Goal: Task Accomplishment & Management: Complete application form

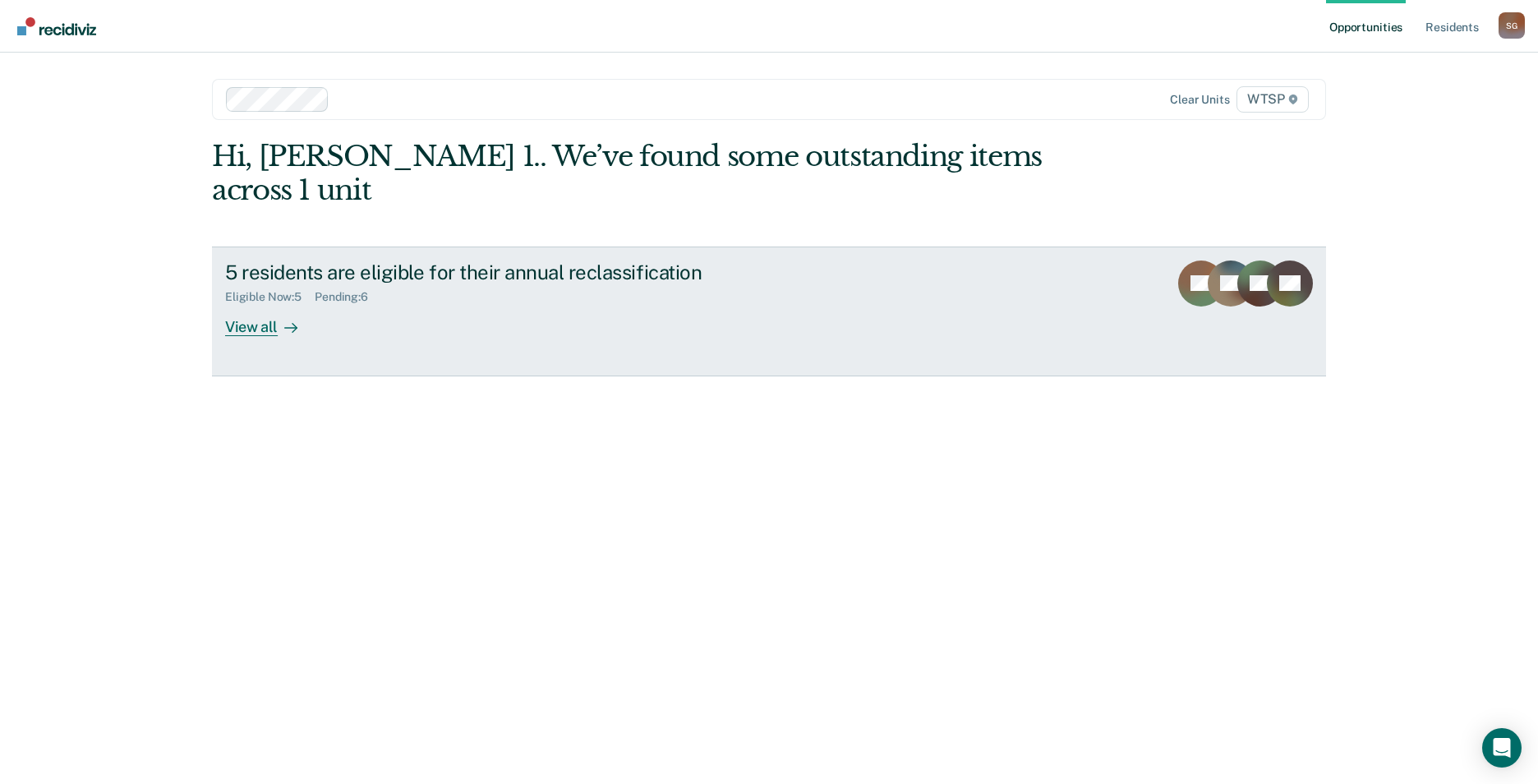
click at [263, 304] on div "View all" at bounding box center [271, 320] width 92 height 32
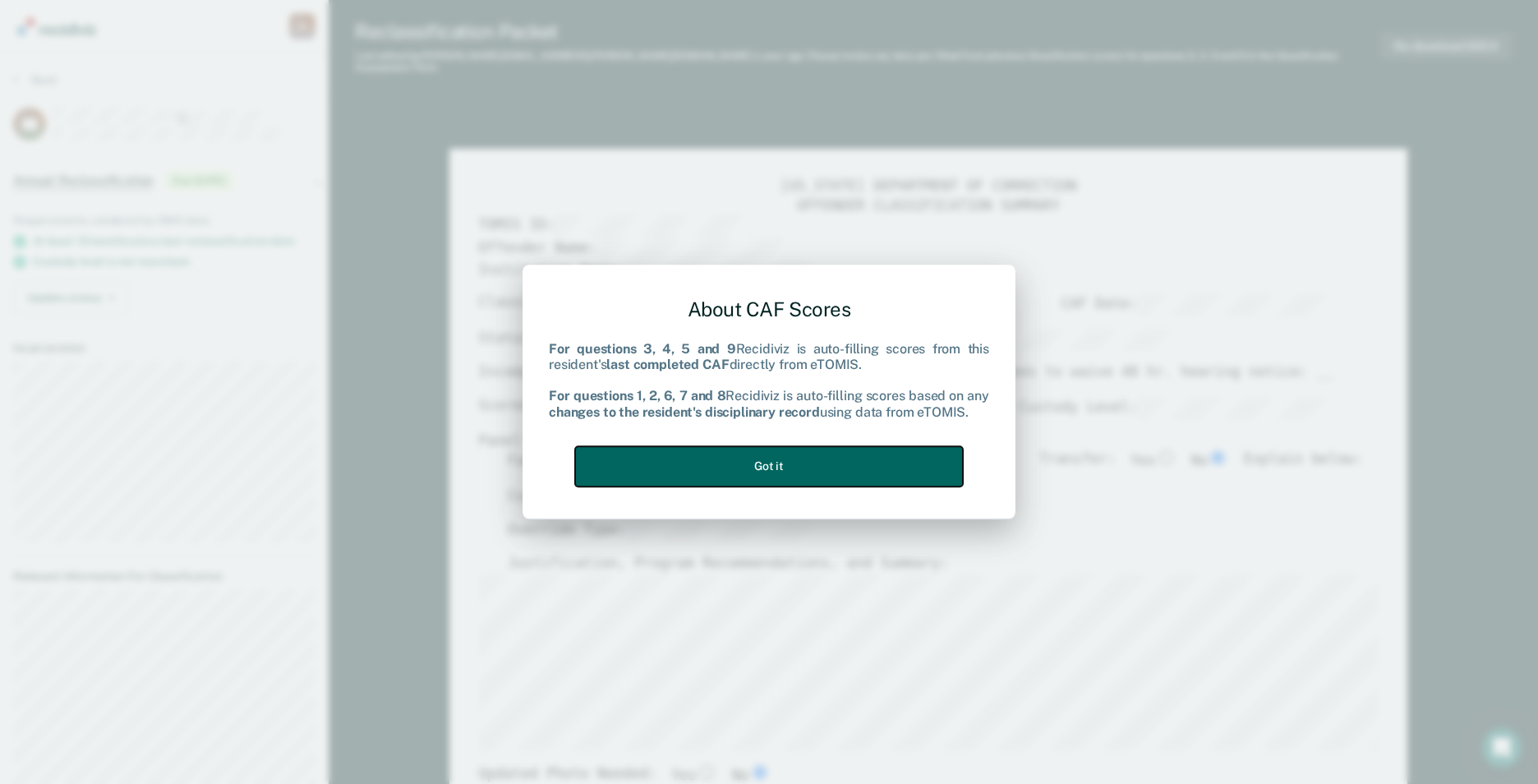
click at [836, 464] on button "Got it" at bounding box center [769, 467] width 387 height 41
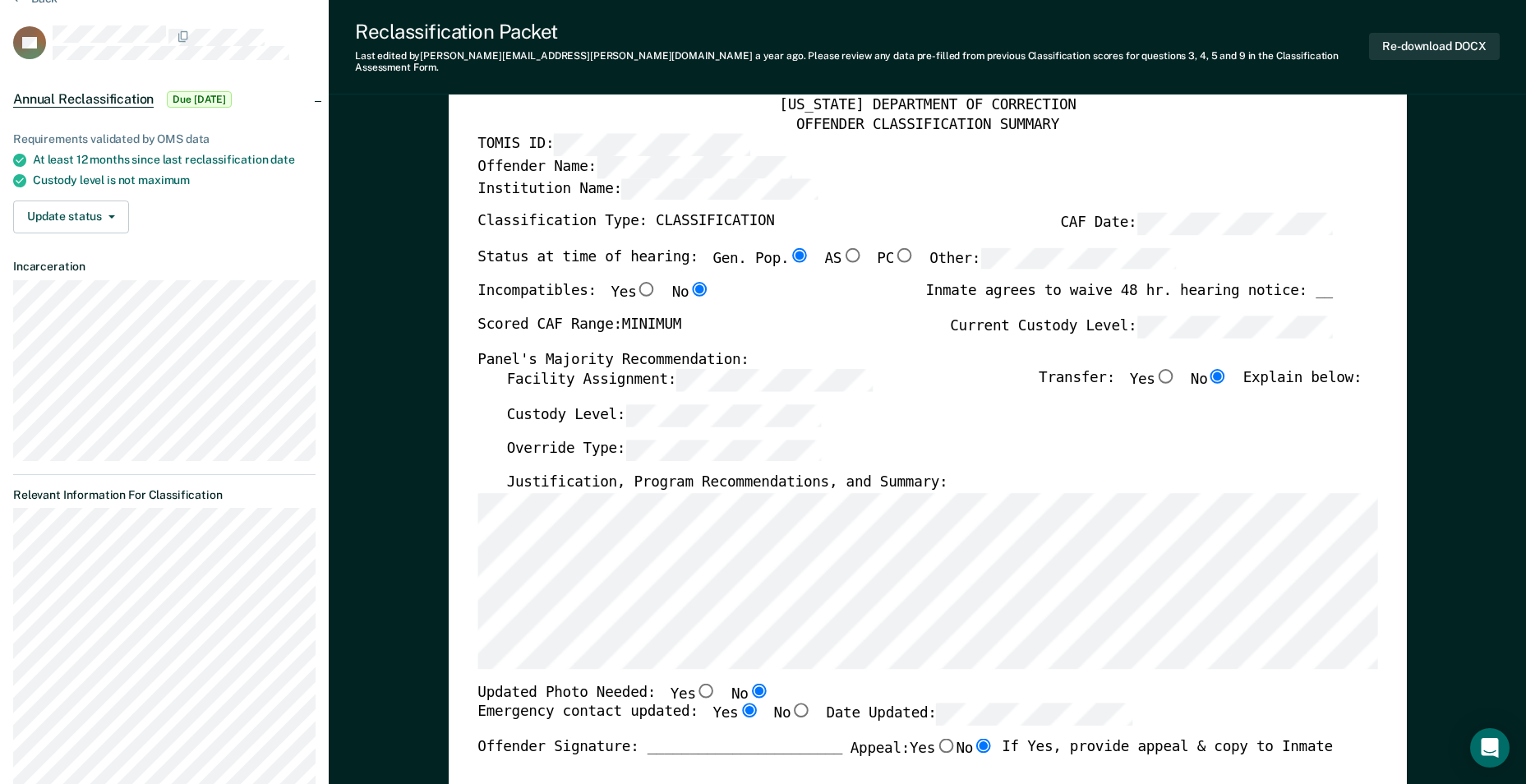
scroll to position [82, 0]
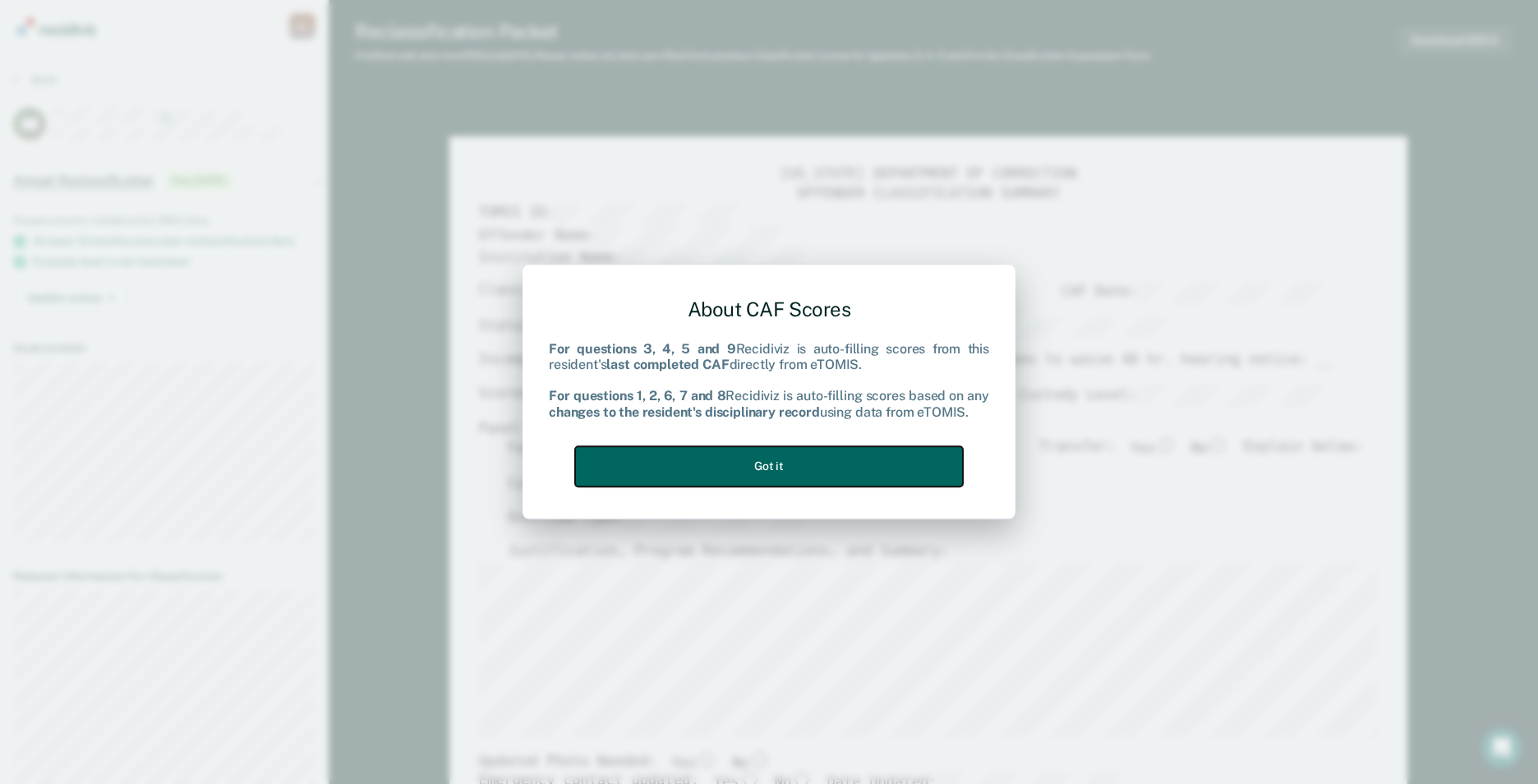
click at [749, 469] on button "Got it" at bounding box center [769, 467] width 387 height 41
click at [771, 459] on button "Got it" at bounding box center [769, 467] width 387 height 41
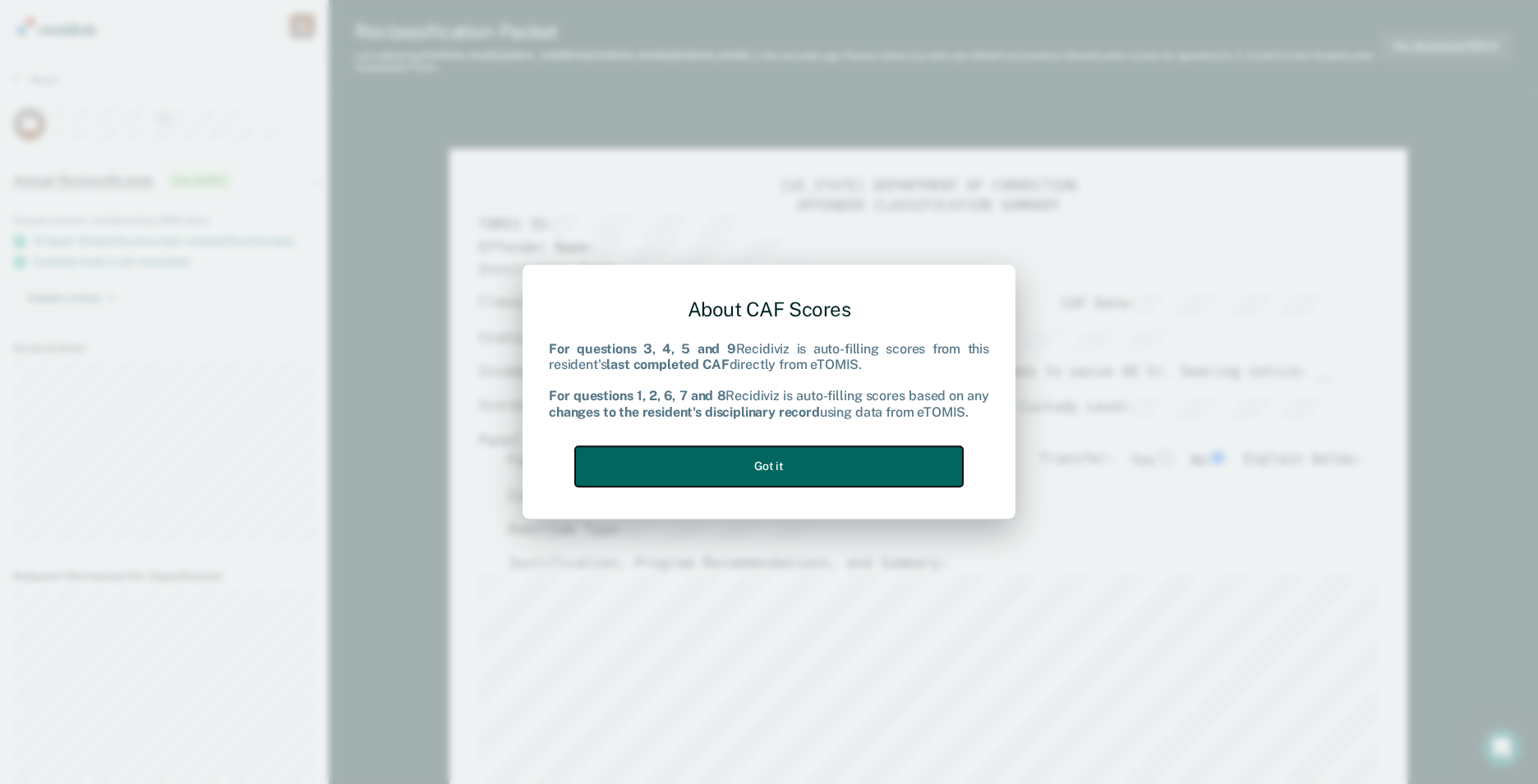
click at [757, 461] on button "Got it" at bounding box center [769, 467] width 387 height 41
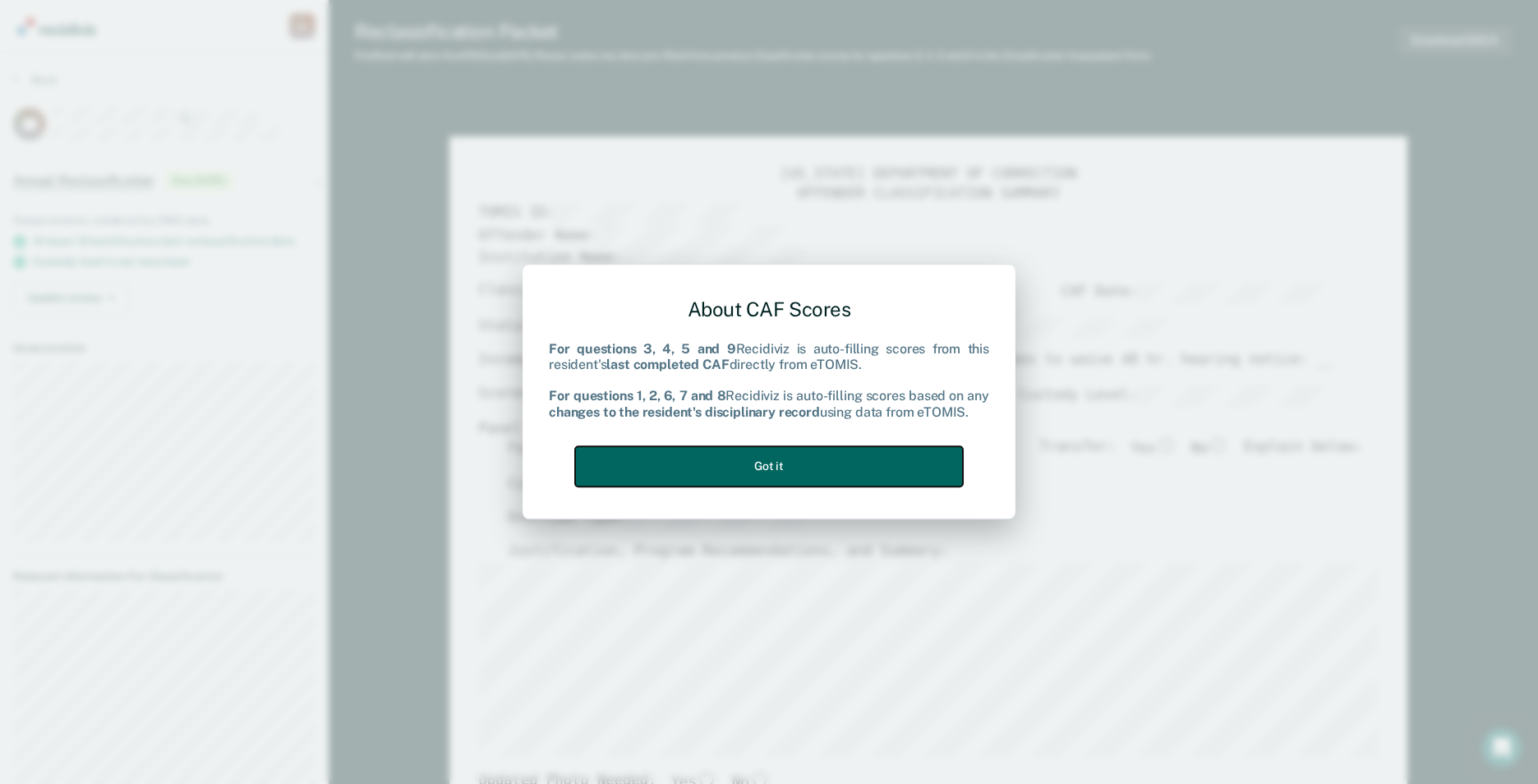
click at [793, 453] on button "Got it" at bounding box center [769, 467] width 387 height 41
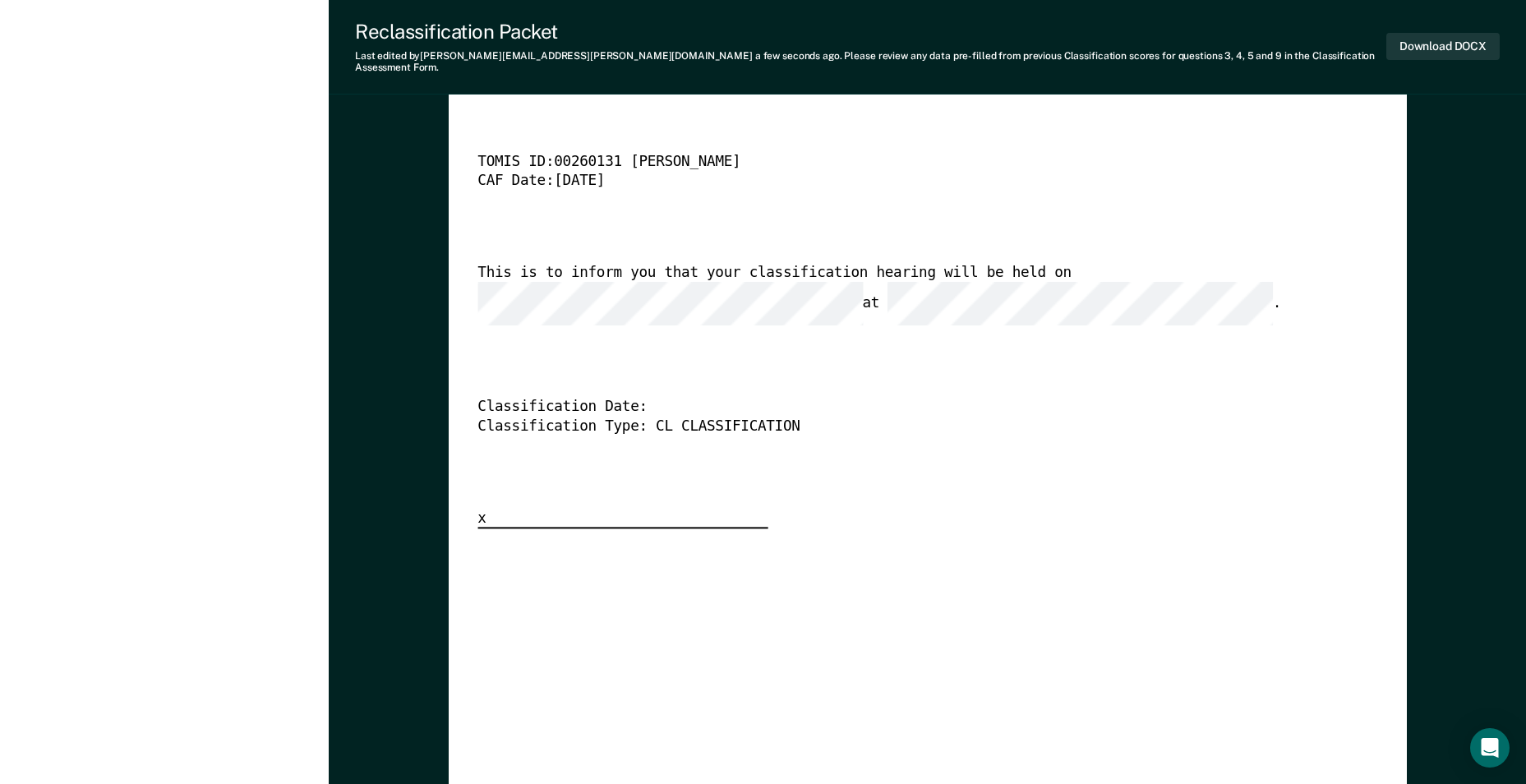
scroll to position [3943, 0]
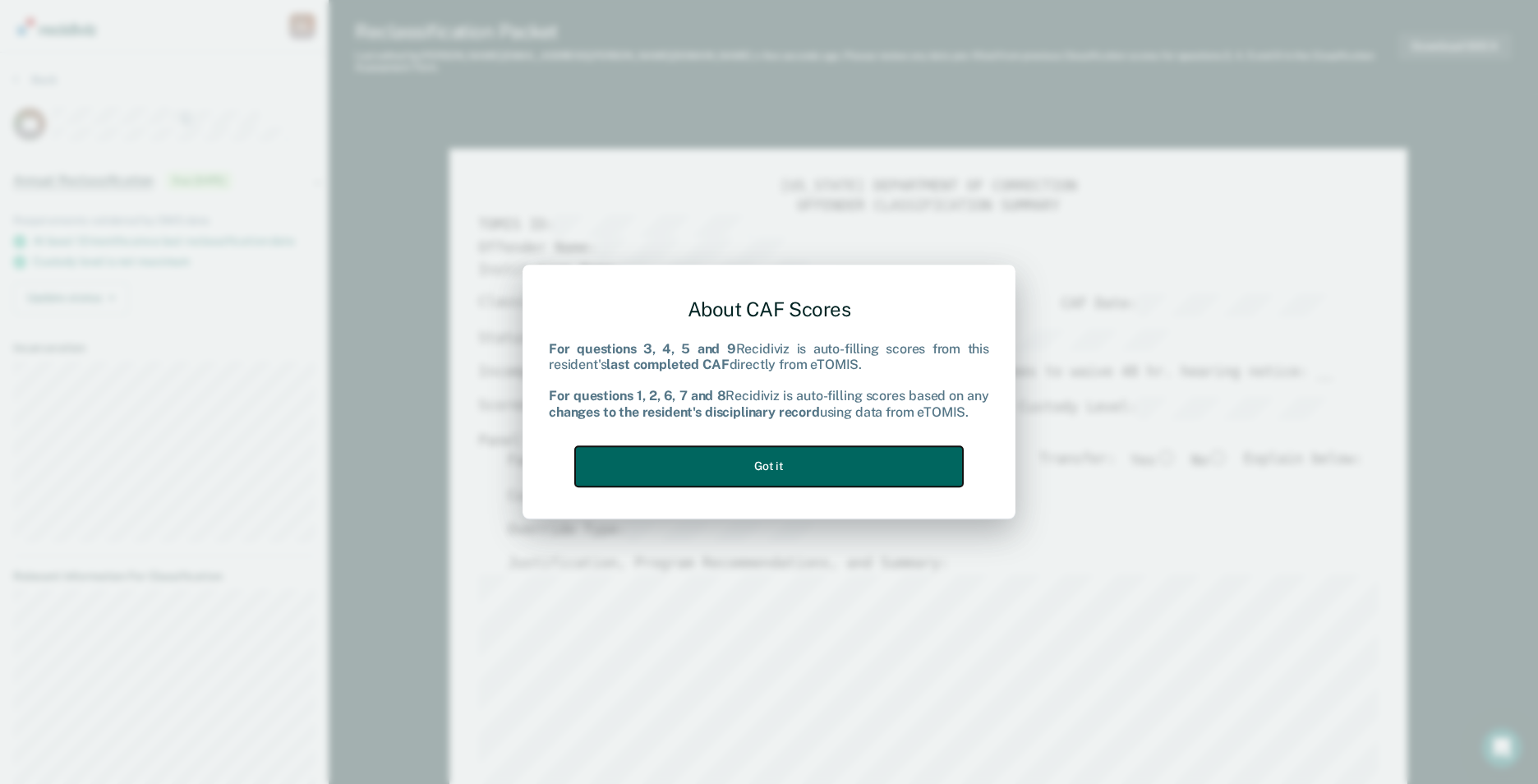
click at [793, 466] on button "Got it" at bounding box center [769, 467] width 387 height 41
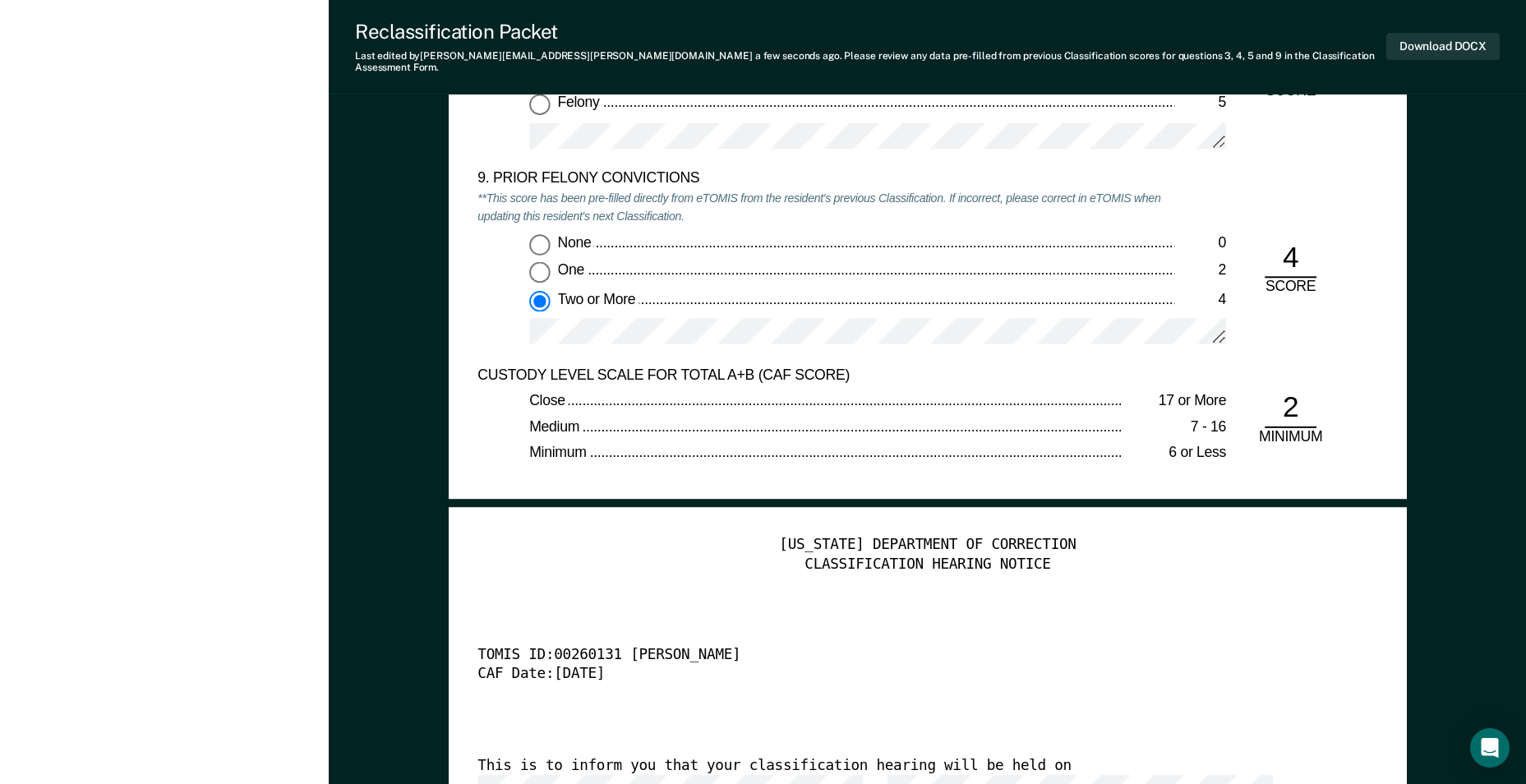
scroll to position [3451, 0]
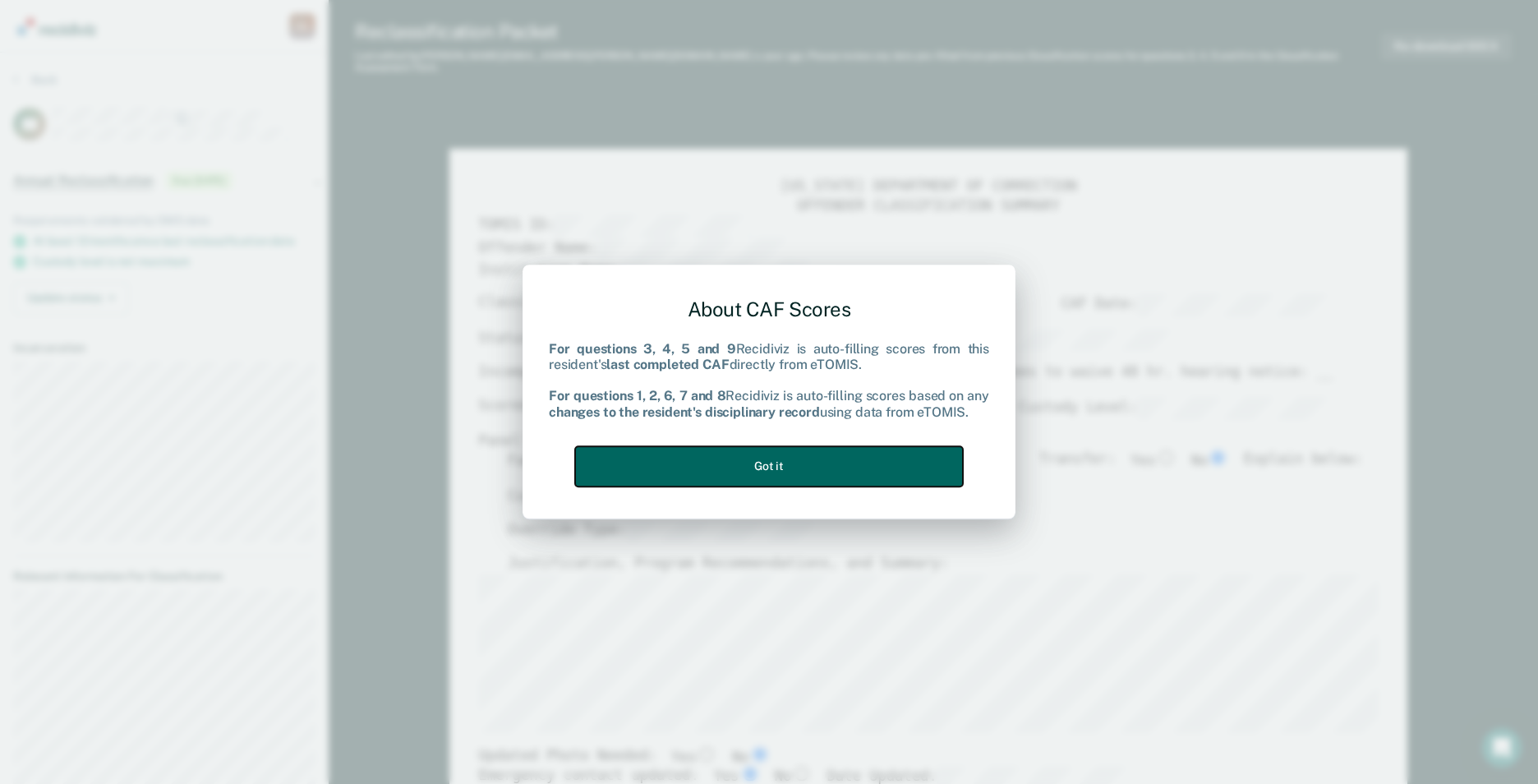
click at [807, 475] on button "Got it" at bounding box center [769, 467] width 387 height 41
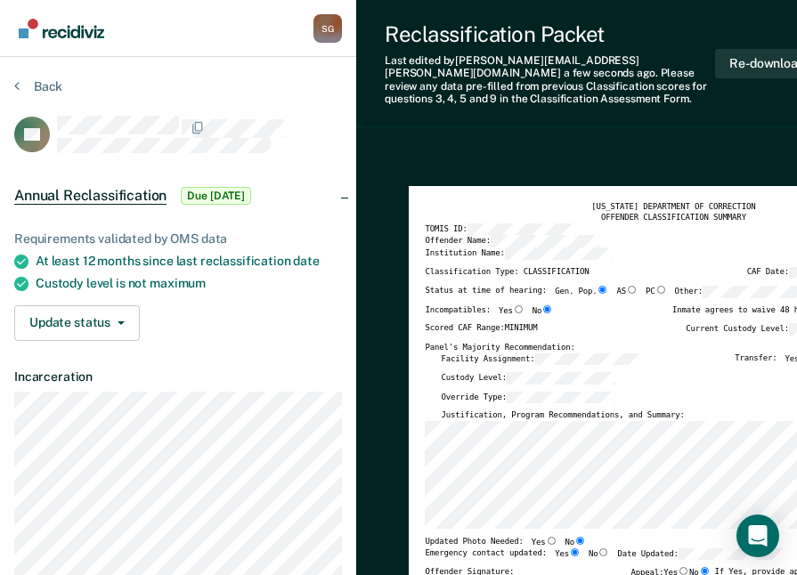
click at [286, 104] on div "Back" at bounding box center [178, 96] width 328 height 37
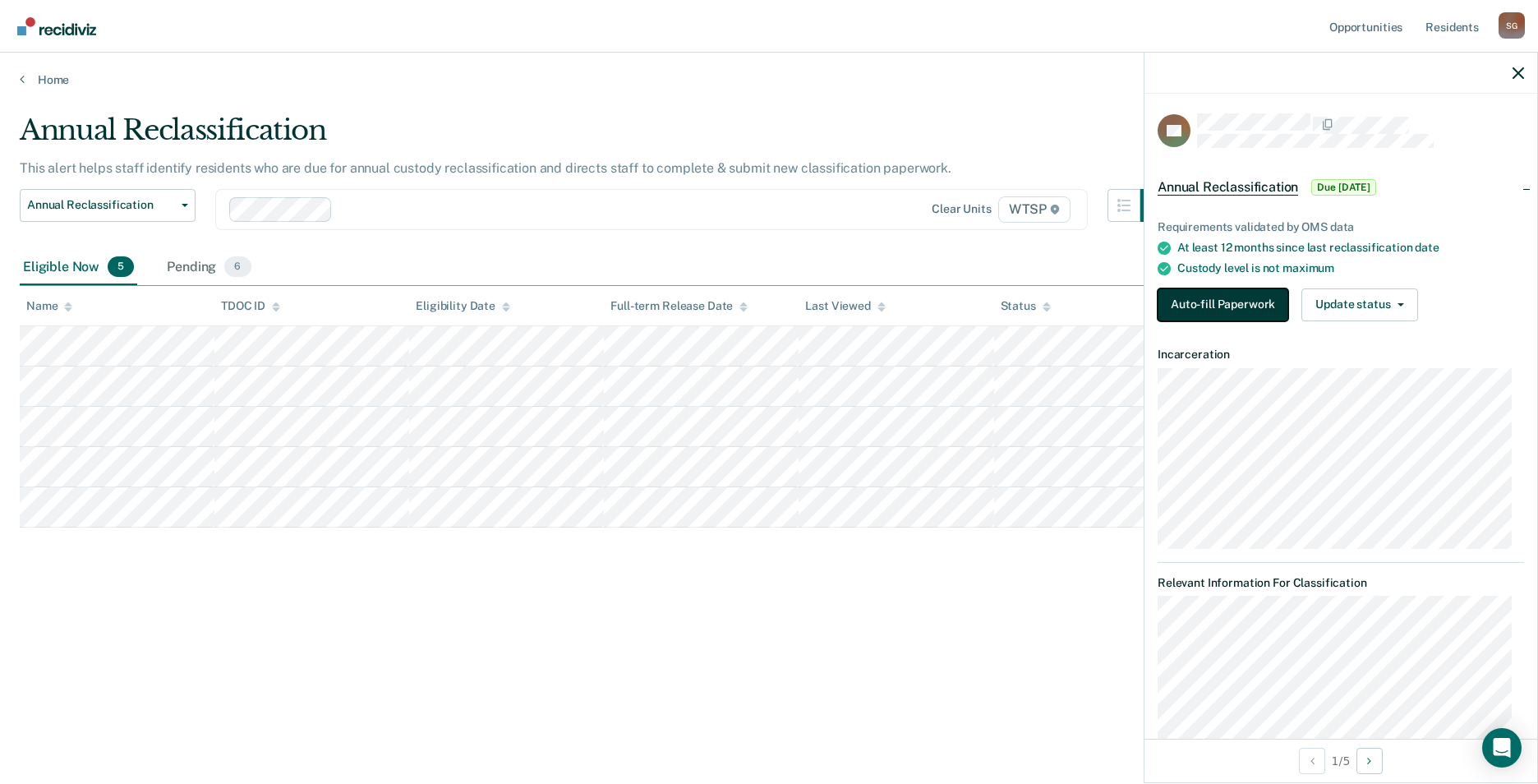
click at [1226, 290] on button "Auto-fill Paperwork" at bounding box center [1223, 305] width 131 height 33
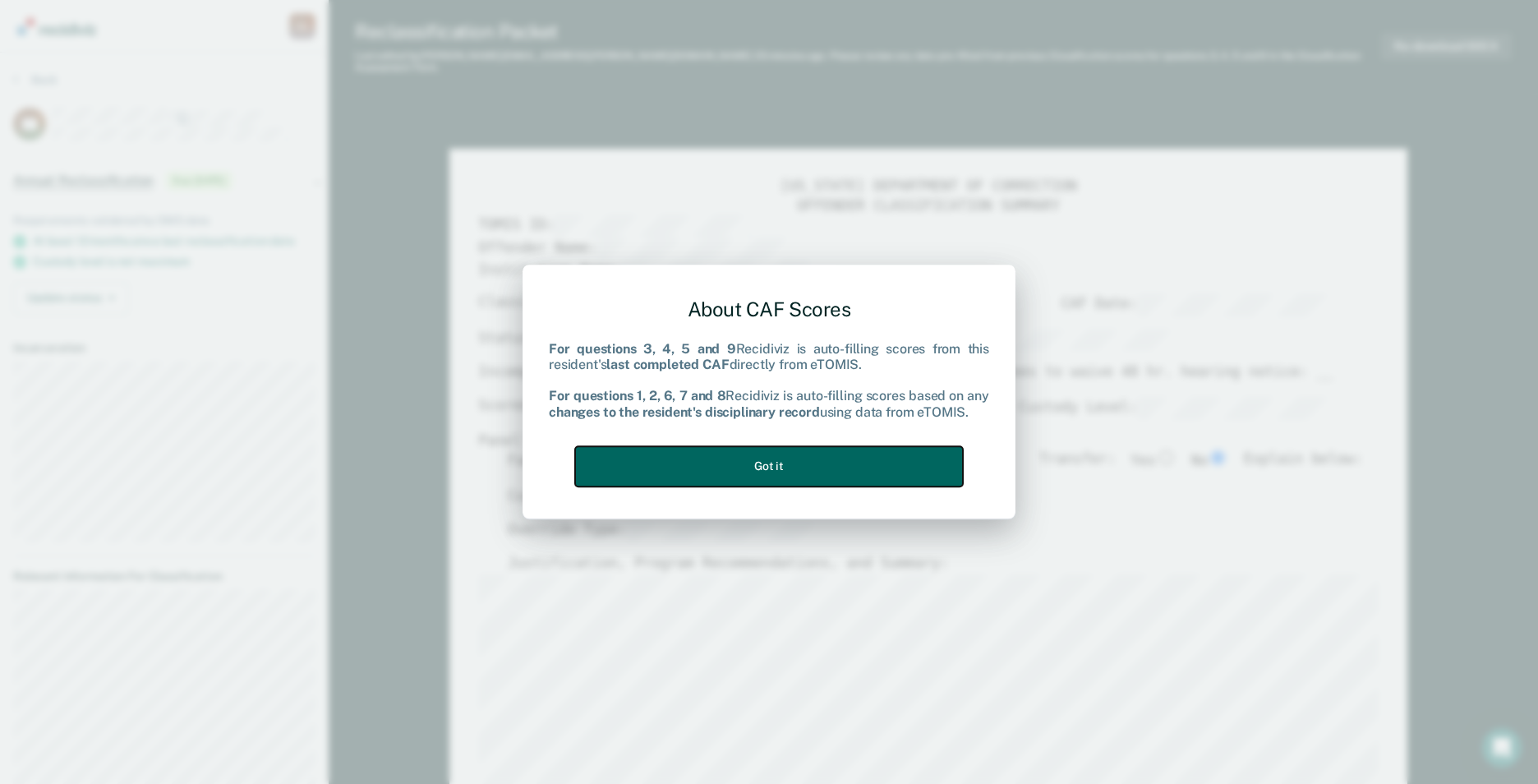
click at [845, 471] on button "Got it" at bounding box center [769, 467] width 387 height 41
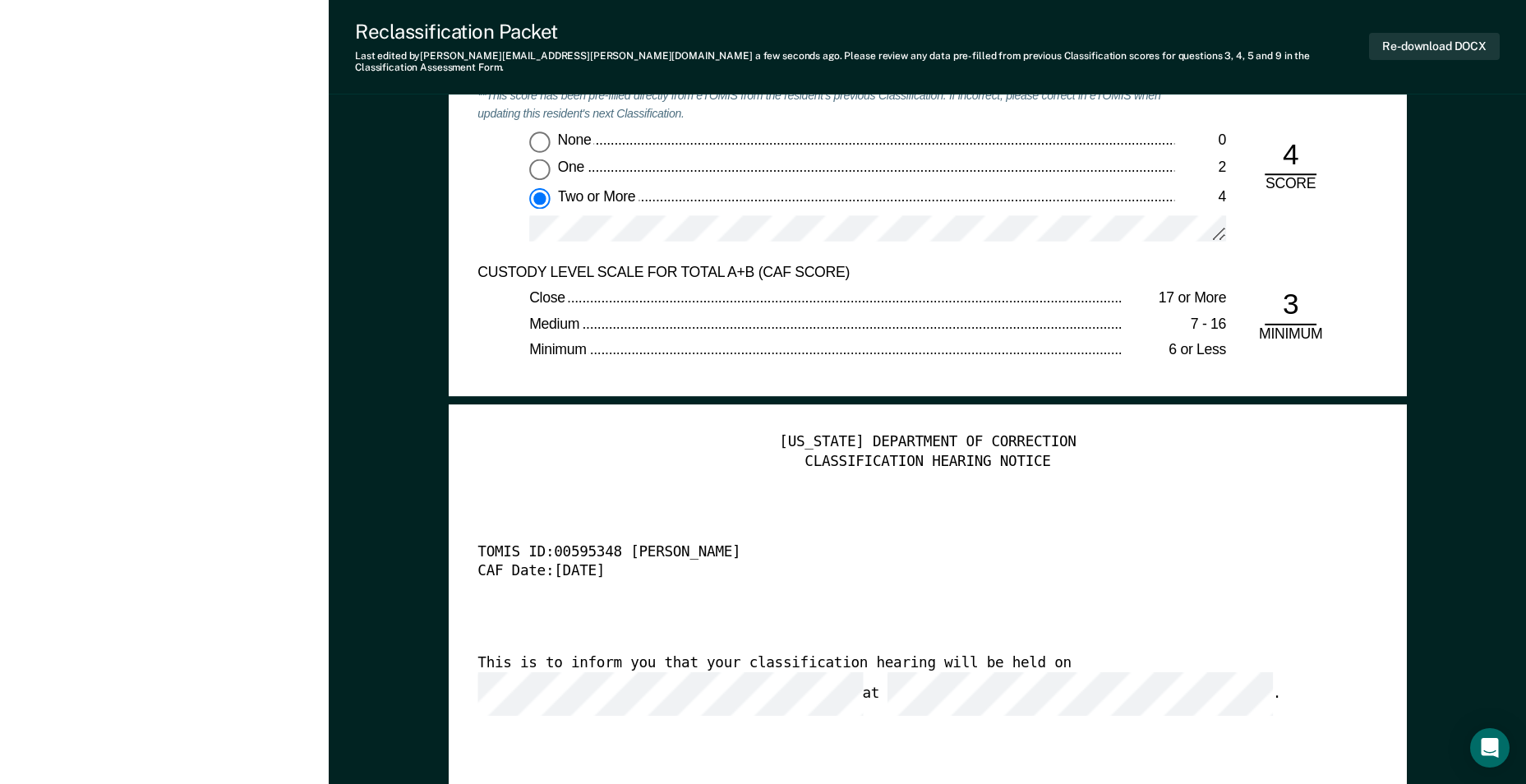
scroll to position [3307, 0]
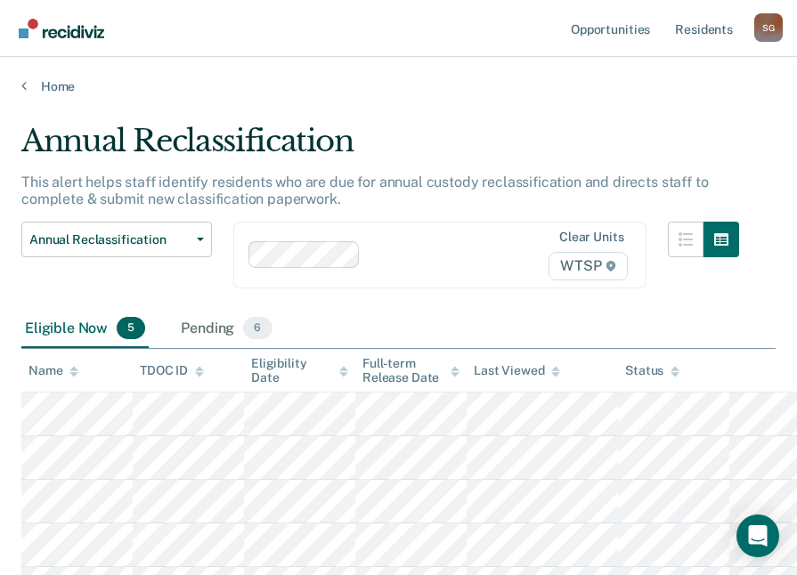
click at [759, 123] on div "Annual Reclassification This alert helps staff identify residents who are due f…" at bounding box center [398, 364] width 754 height 483
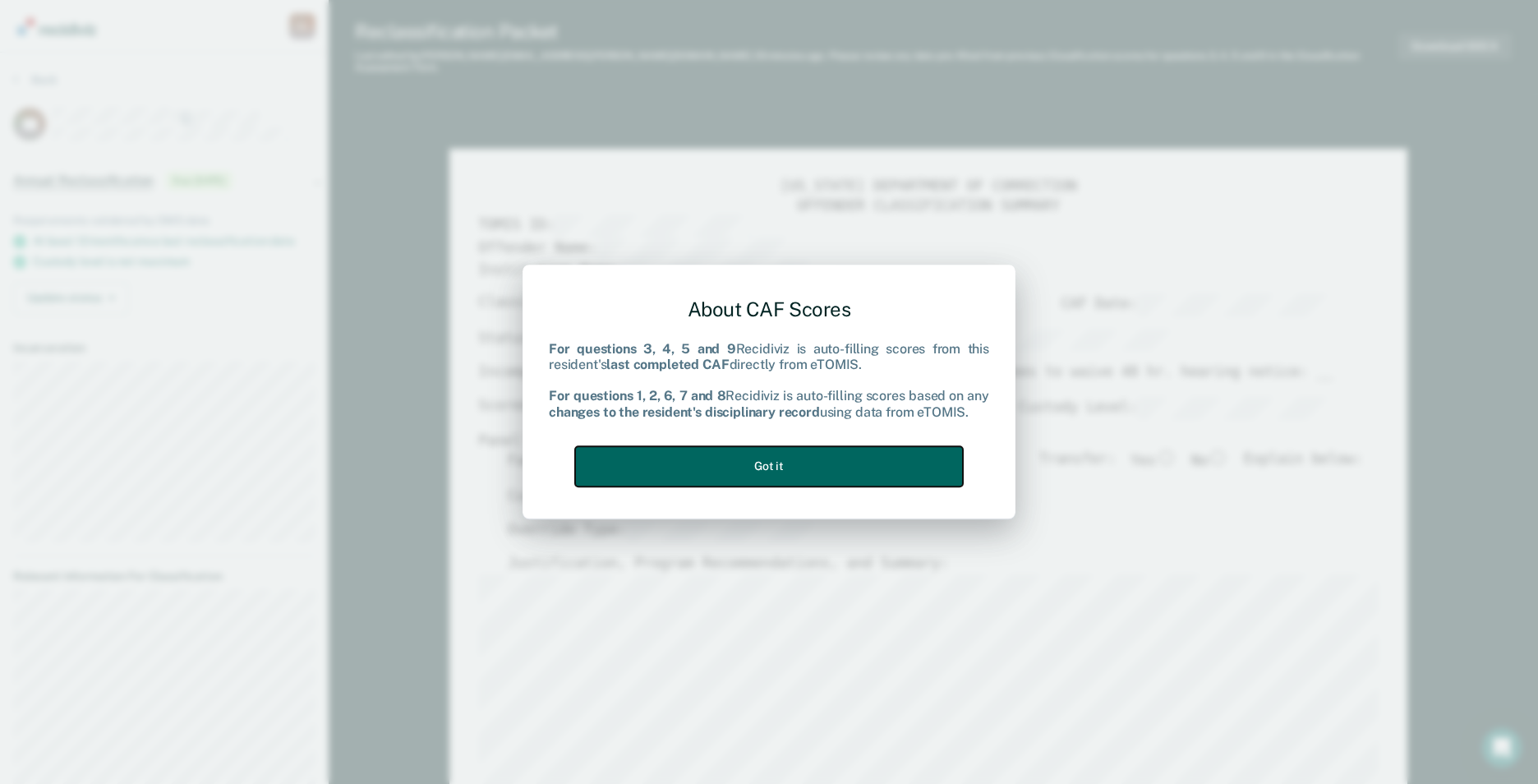
click at [773, 462] on button "Got it" at bounding box center [769, 467] width 387 height 41
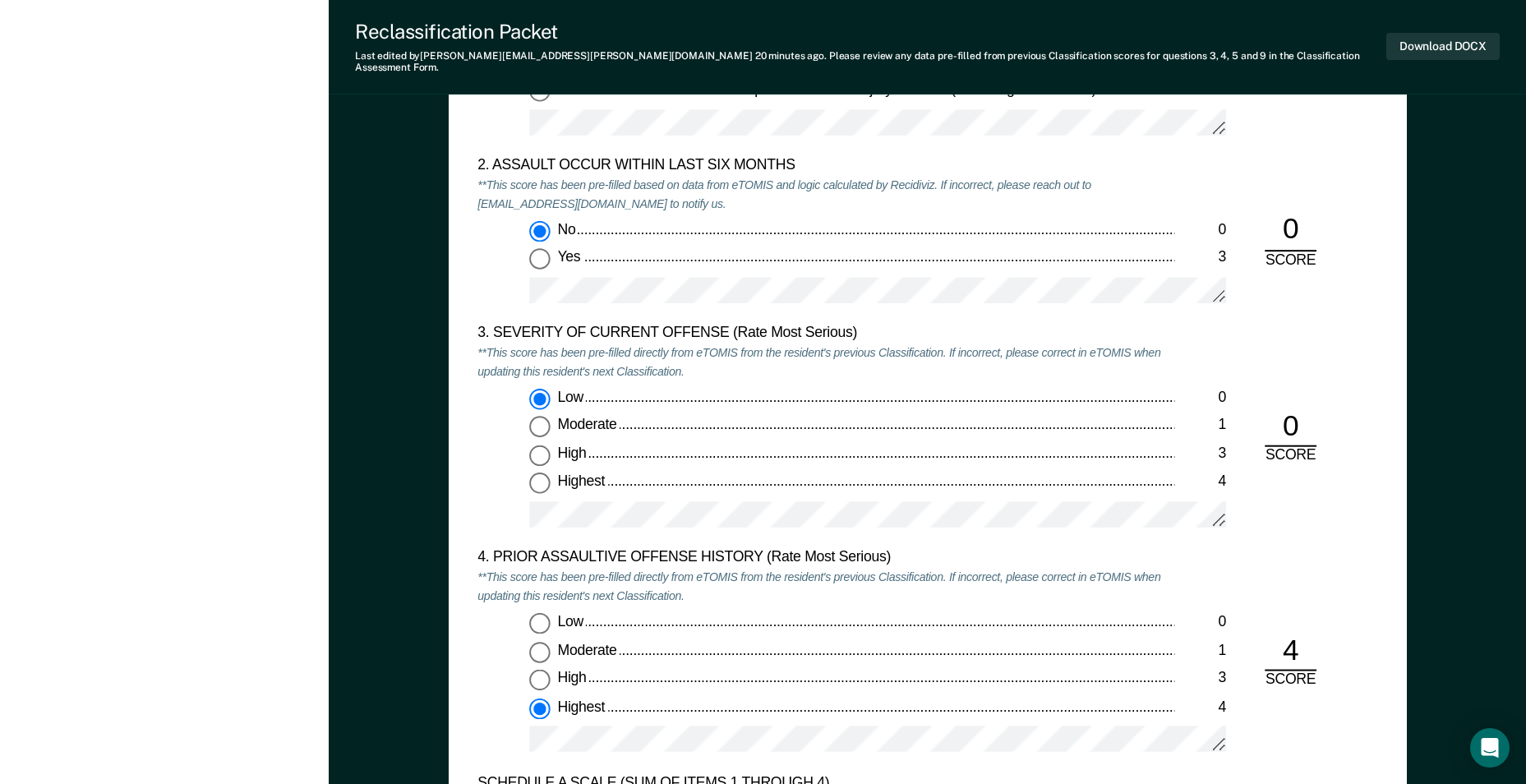
scroll to position [1807, 0]
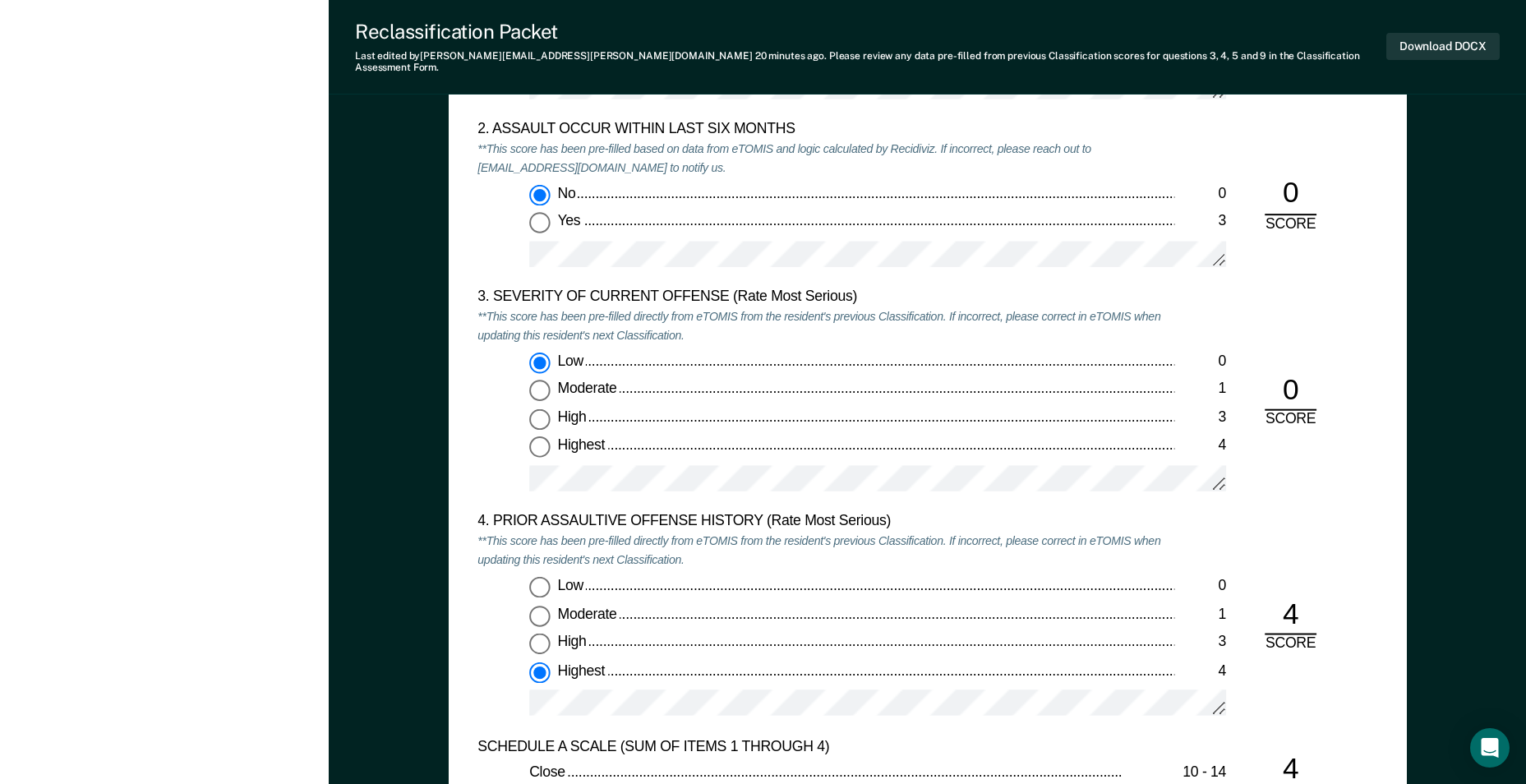
click at [544, 437] on input "Highest 4" at bounding box center [540, 447] width 21 height 21
type textarea "x"
radio input "false"
radio input "true"
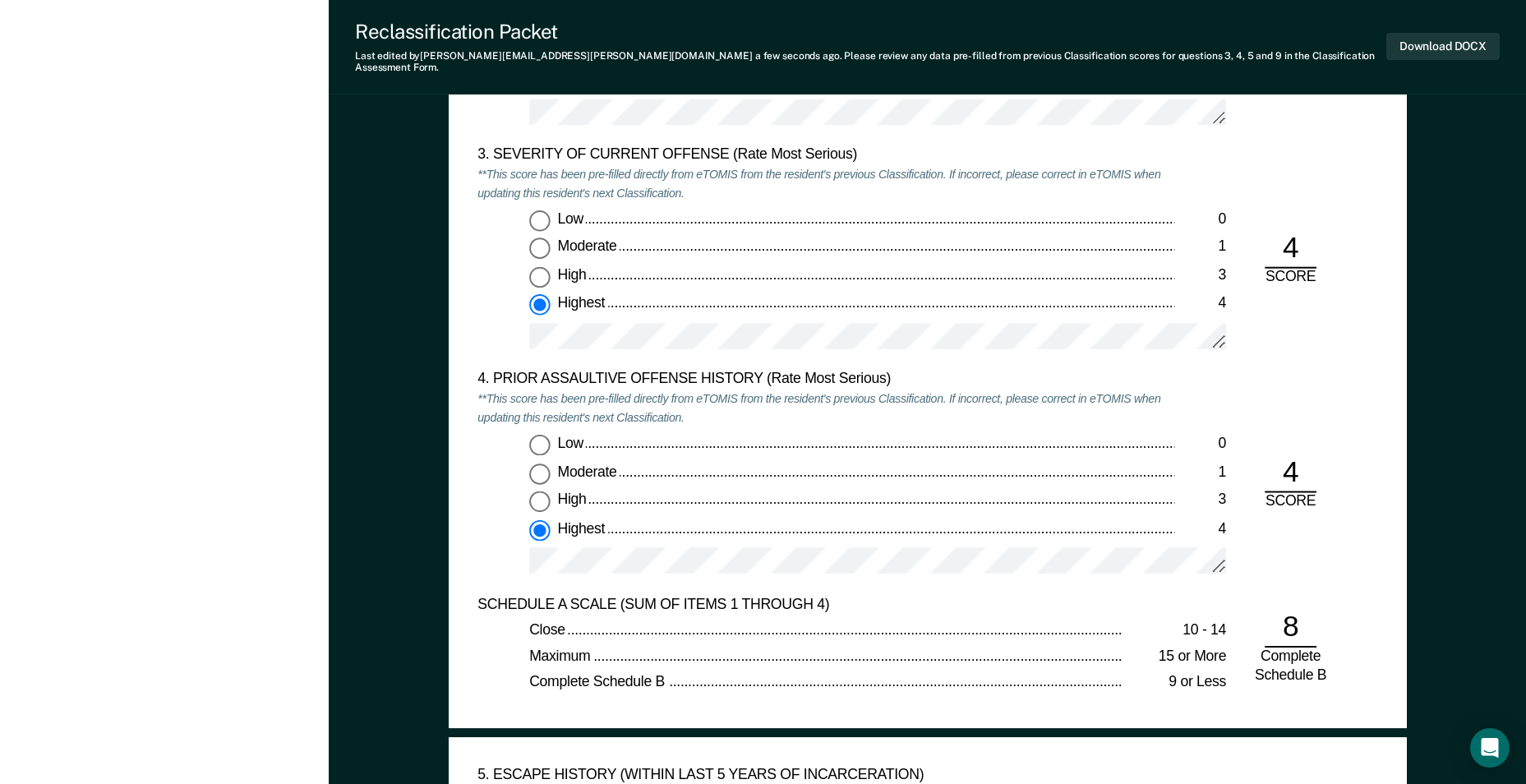
scroll to position [1889, 0]
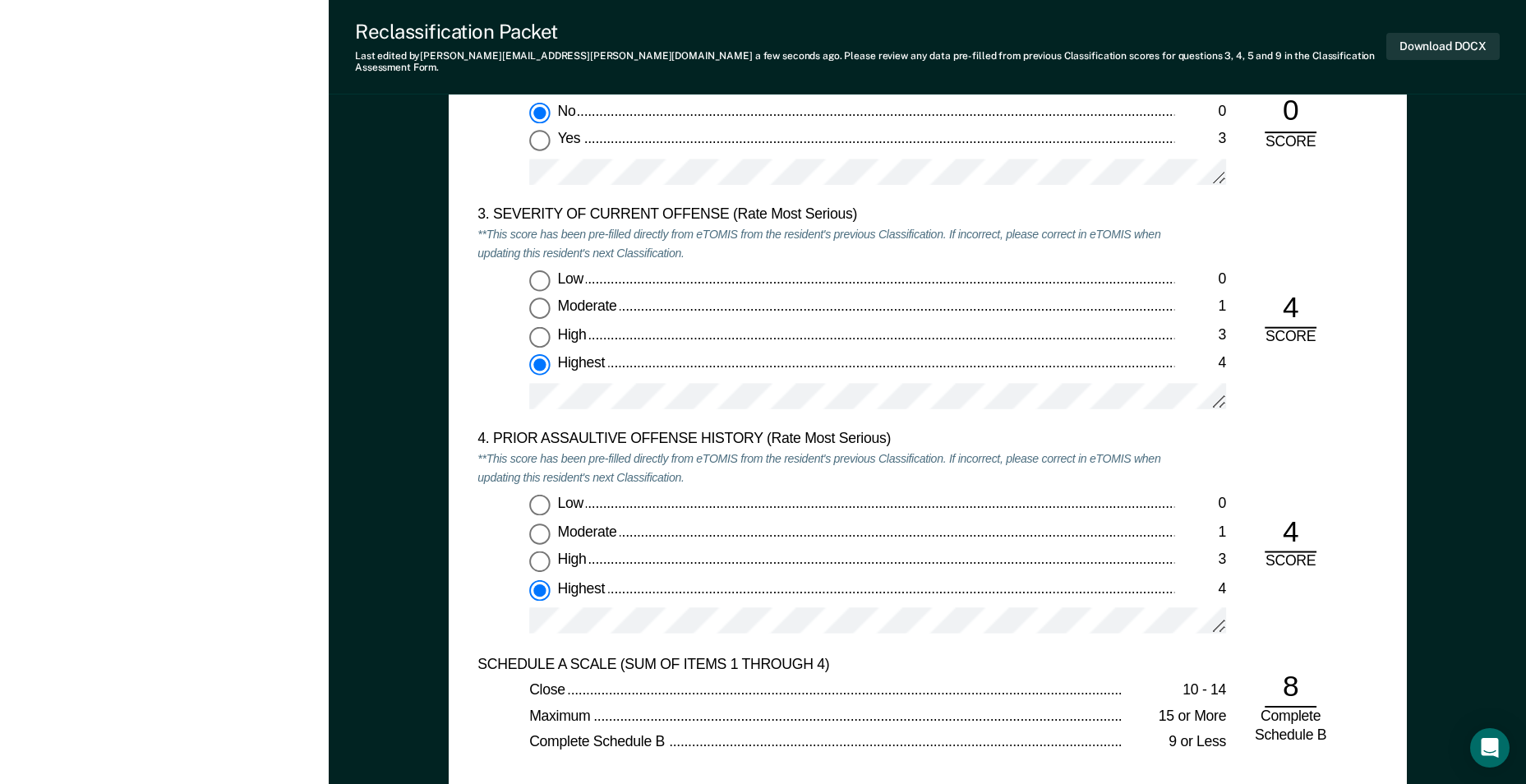
type textarea "x"
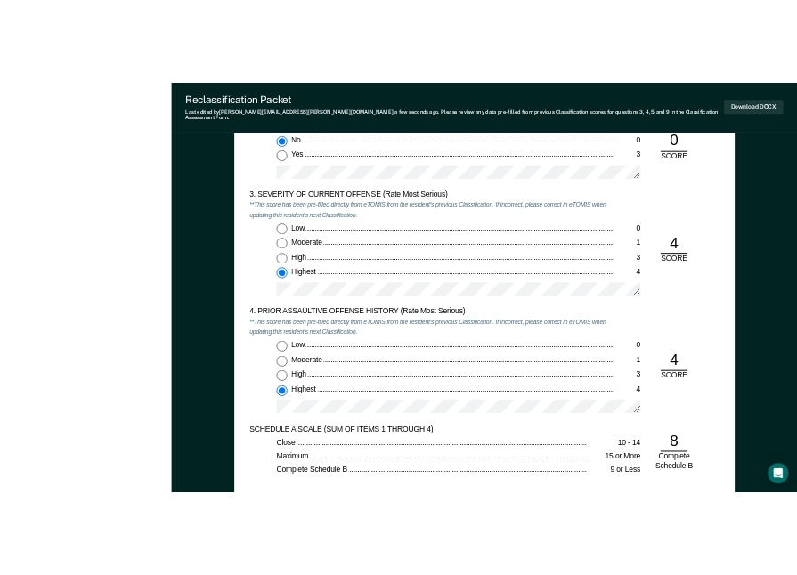
scroll to position [0, 0]
